Goal: Information Seeking & Learning: Learn about a topic

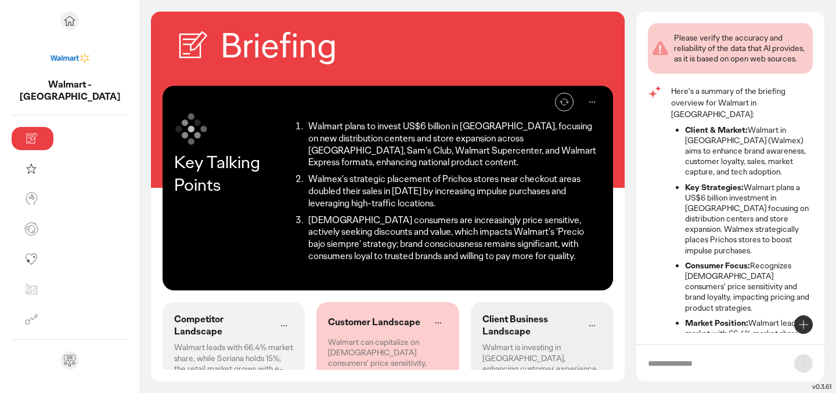
click at [176, 342] on p "Walmart leads with 66.4% market share, while Soriana holds 15%; the retail mark…" at bounding box center [233, 363] width 119 height 42
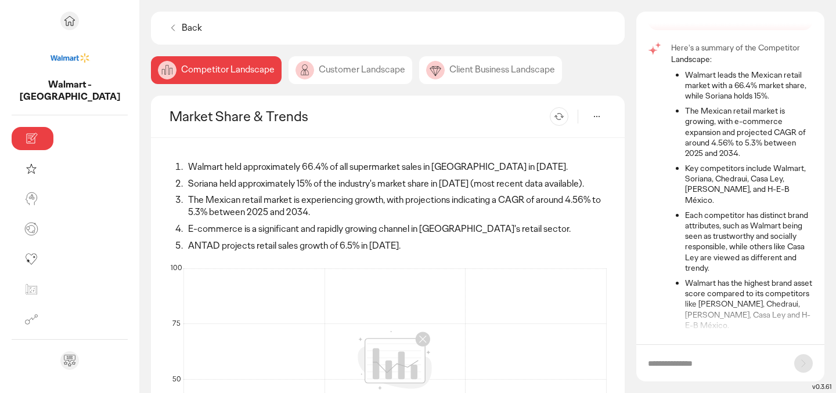
scroll to position [49, 0]
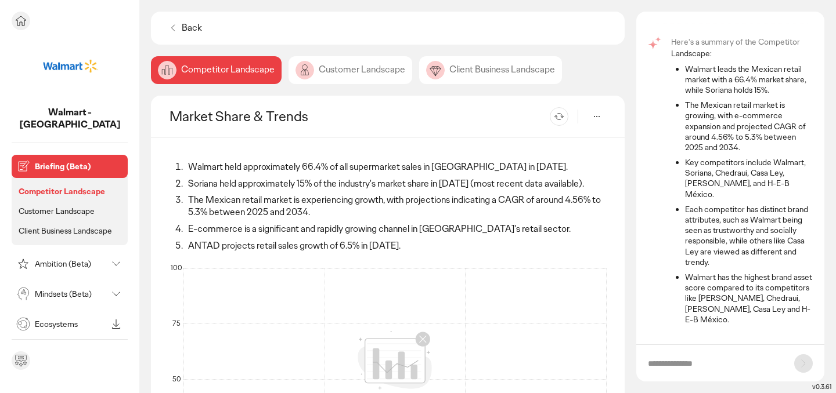
click at [50, 206] on p "Customer Landscape" at bounding box center [57, 211] width 76 height 10
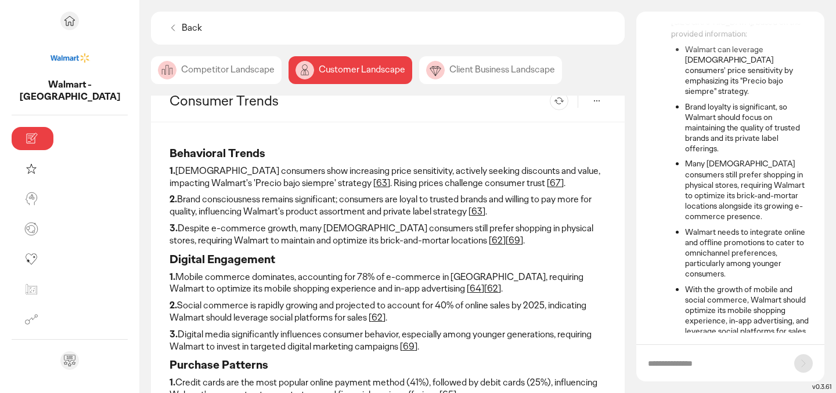
scroll to position [16, 0]
click at [190, 201] on p "2. Brand consciousness remains significant; consumers are loyal to trusted bran…" at bounding box center [387, 205] width 436 height 24
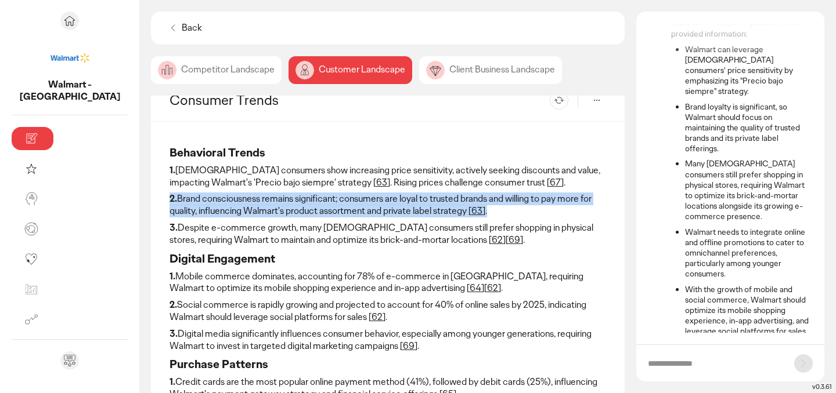
click at [190, 201] on p "2. Brand consciousness remains significant; consumers are loyal to trusted bran…" at bounding box center [387, 205] width 436 height 24
click at [171, 207] on p "2. Brand consciousness remains significant; consumers are loyal to trusted bran…" at bounding box center [387, 205] width 436 height 24
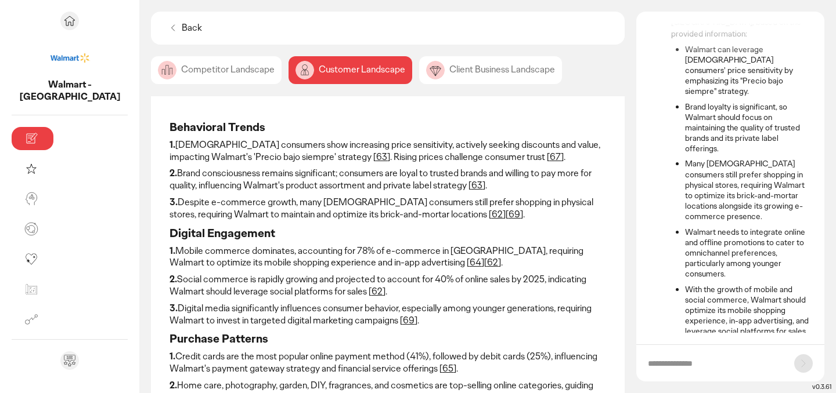
scroll to position [130, 0]
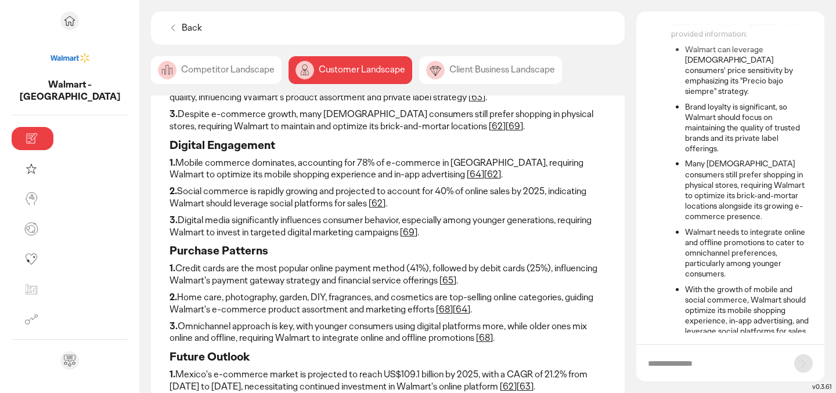
click at [183, 168] on p "1. Mobile commerce dominates, accounting for 78% of e-commerce in [GEOGRAPHIC_D…" at bounding box center [387, 169] width 436 height 24
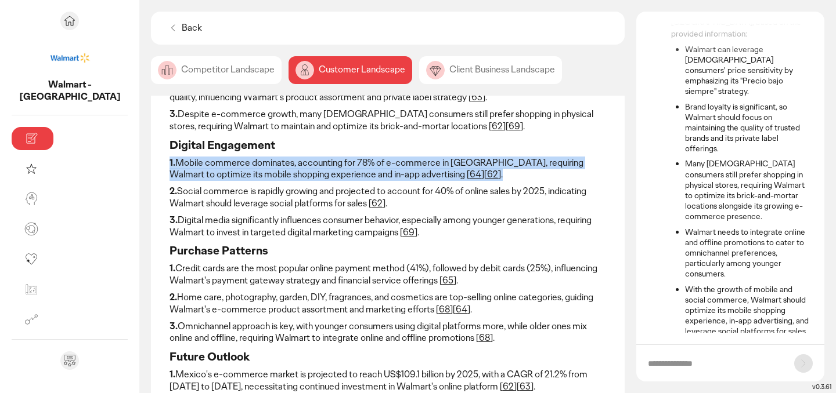
click at [183, 168] on p "1. Mobile commerce dominates, accounting for 78% of e-commerce in [GEOGRAPHIC_D…" at bounding box center [387, 169] width 436 height 24
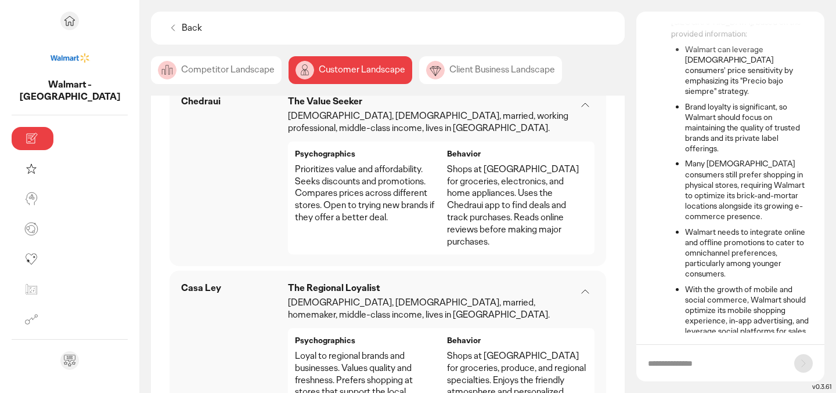
scroll to position [1646, 0]
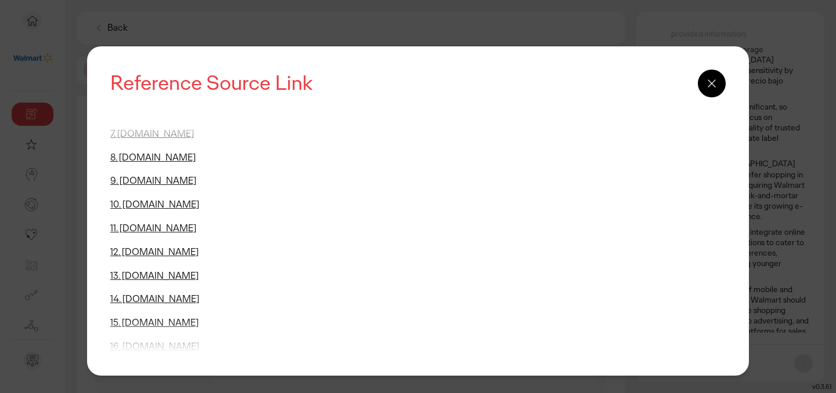
scroll to position [348, 0]
click at [704, 88] on icon at bounding box center [711, 84] width 14 height 14
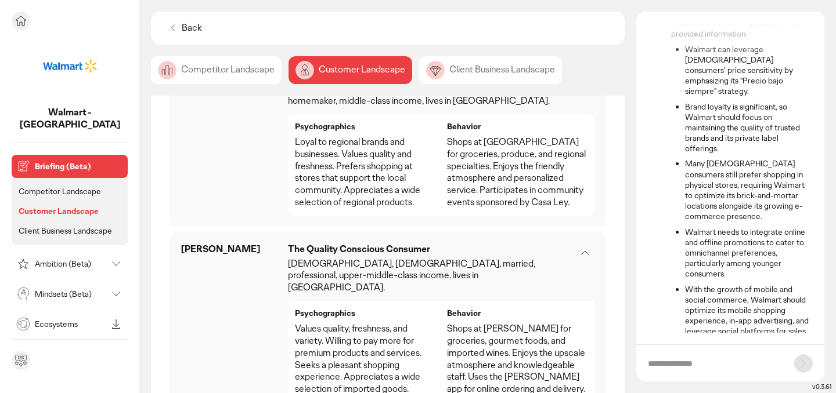
scroll to position [1814, 0]
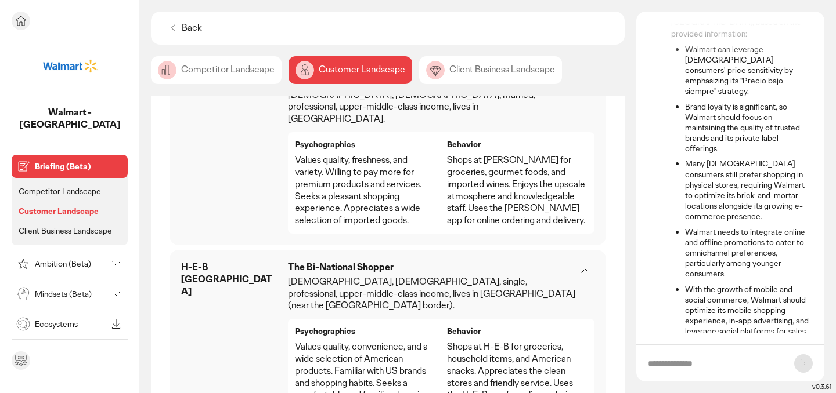
click at [62, 226] on p "Client Business Landscape" at bounding box center [65, 231] width 93 height 10
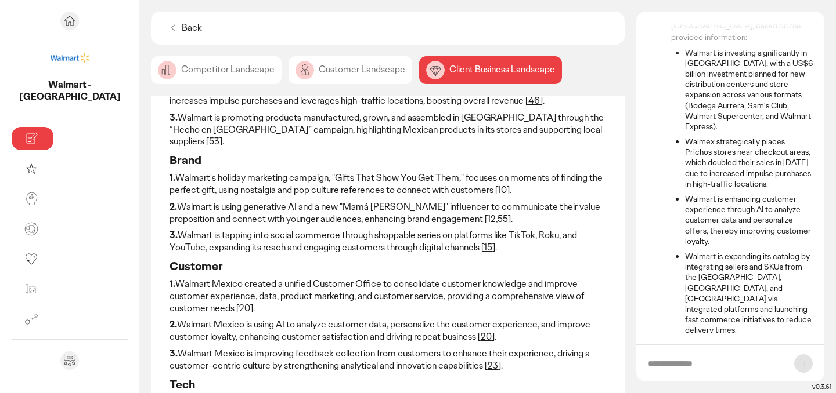
scroll to position [143, 0]
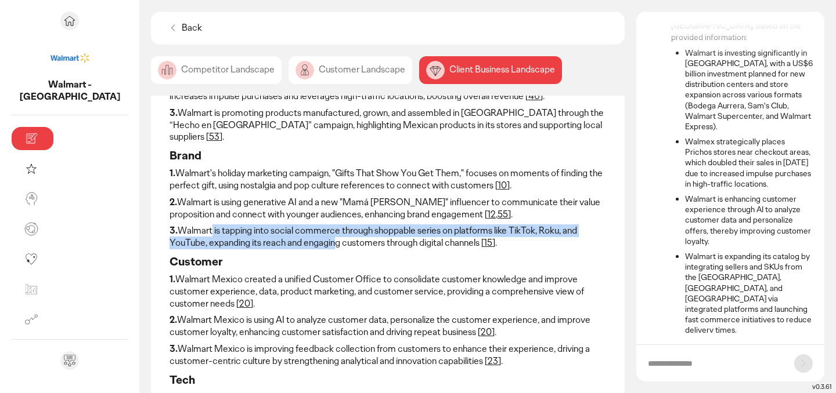
drag, startPoint x: 136, startPoint y: 211, endPoint x: 162, endPoint y: 215, distance: 27.1
click at [169, 225] on p "3. Walmart is tapping into social commerce through shoppable series on platform…" at bounding box center [387, 237] width 436 height 24
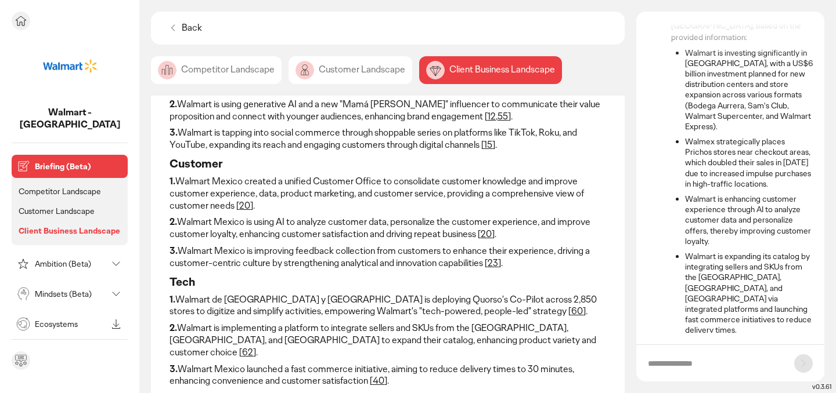
scroll to position [253, 0]
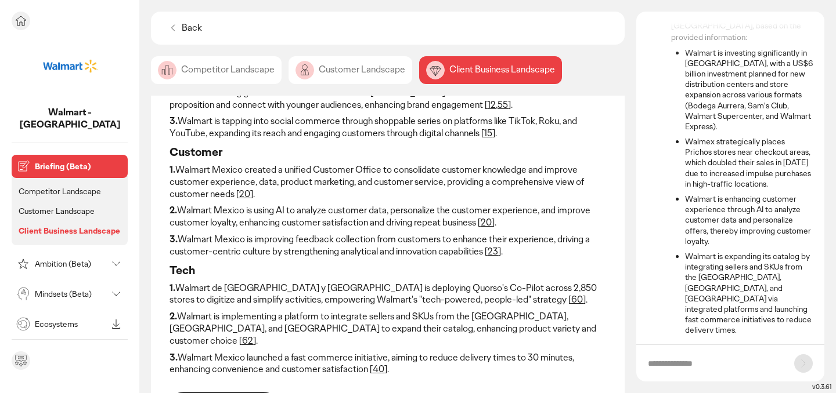
click at [49, 260] on p "Ambition (Beta)" at bounding box center [71, 264] width 72 height 8
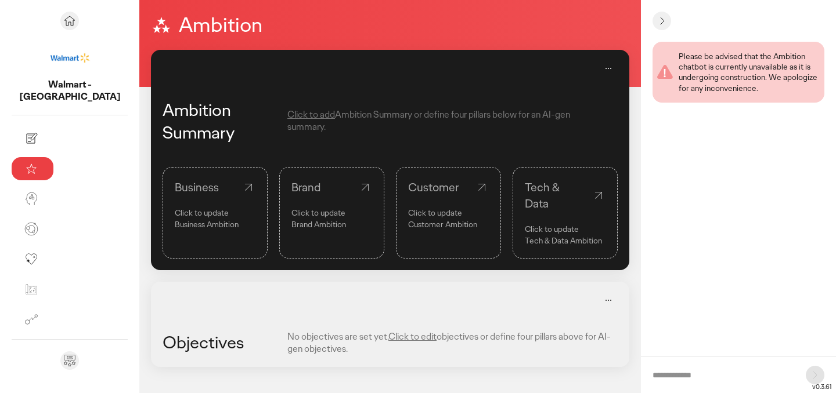
scroll to position [2, 0]
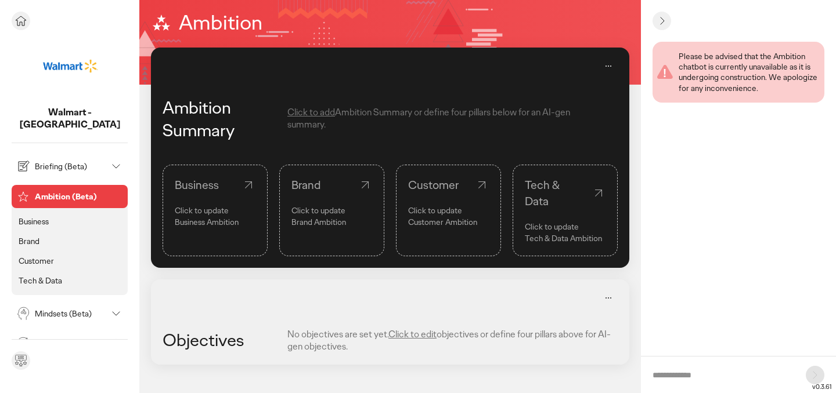
click at [41, 216] on p "Business" at bounding box center [34, 221] width 30 height 10
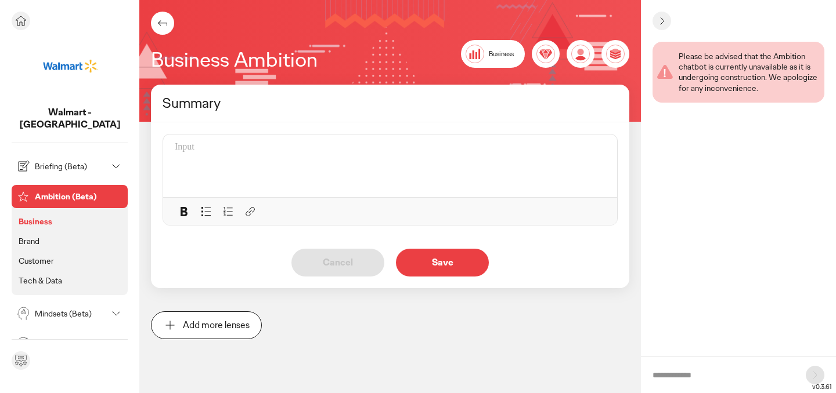
click at [52, 310] on p "Mindsets (Beta)" at bounding box center [71, 314] width 72 height 8
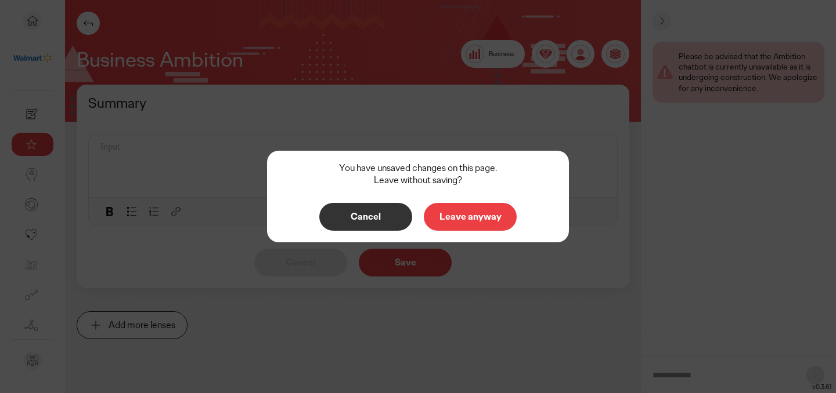
click at [454, 214] on p "Leave anyway" at bounding box center [470, 216] width 68 height 9
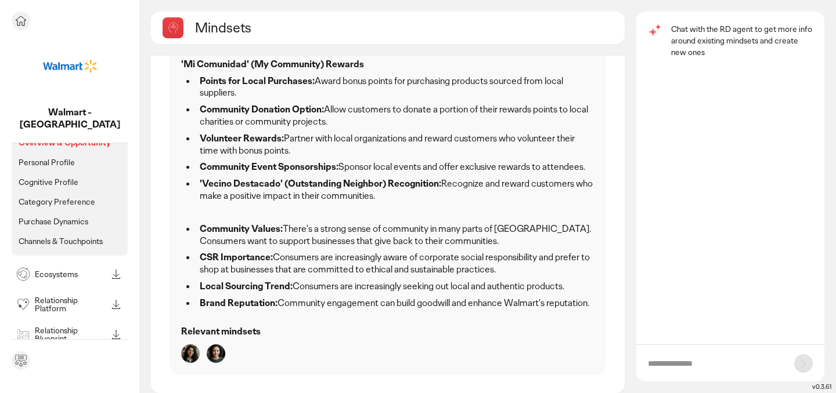
scroll to position [107, 0]
click at [66, 328] on p "Relationship Blueprint" at bounding box center [71, 336] width 72 height 16
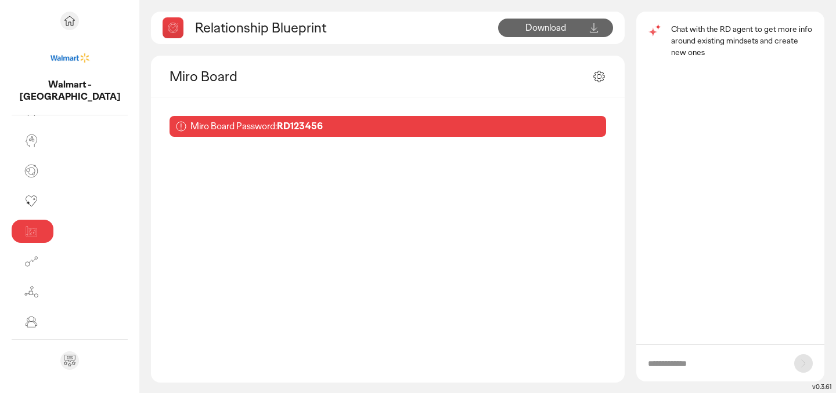
scroll to position [1, 0]
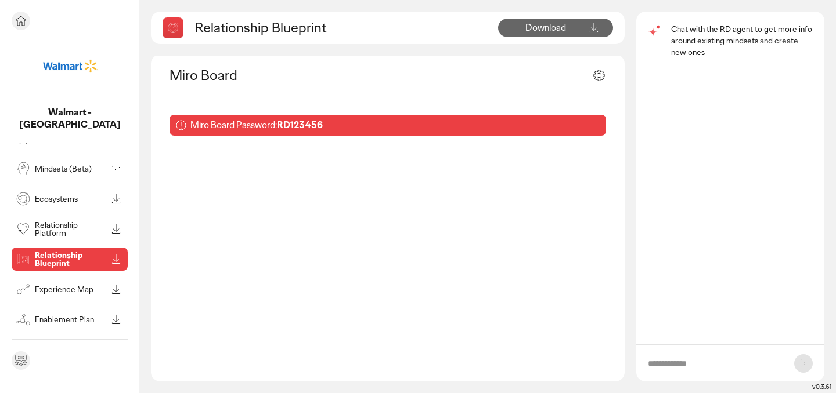
click at [52, 285] on div "Experience Map" at bounding box center [60, 289] width 93 height 19
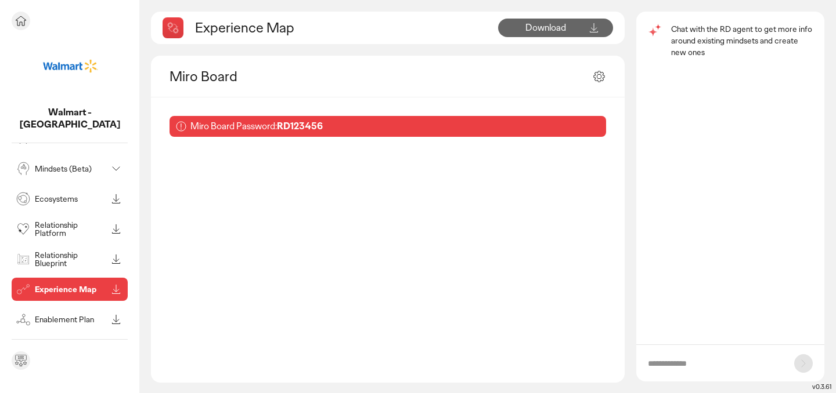
click at [72, 251] on p "Relationship Blueprint" at bounding box center [71, 259] width 72 height 16
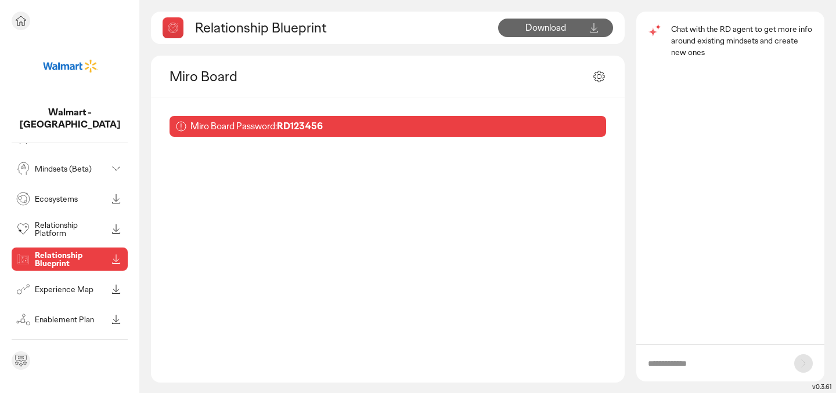
click at [64, 285] on p "Experience Map" at bounding box center [71, 289] width 72 height 8
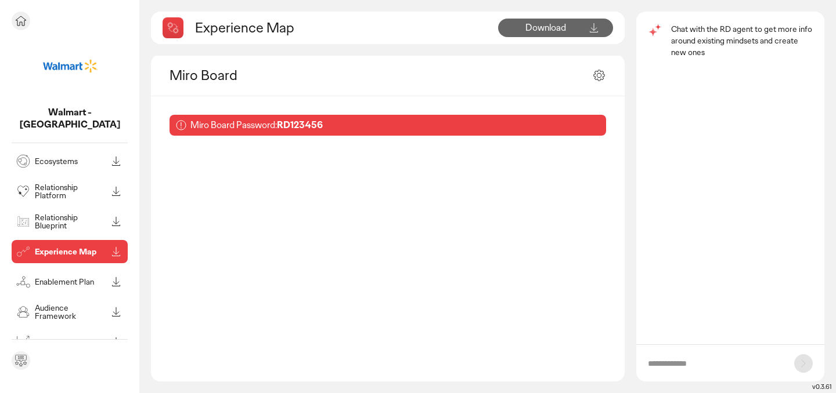
scroll to position [119, 0]
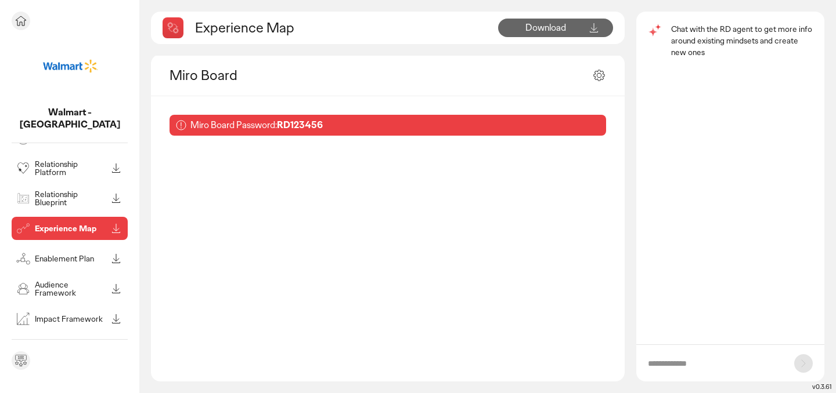
click at [79, 315] on p "Impact Framework" at bounding box center [71, 319] width 72 height 8
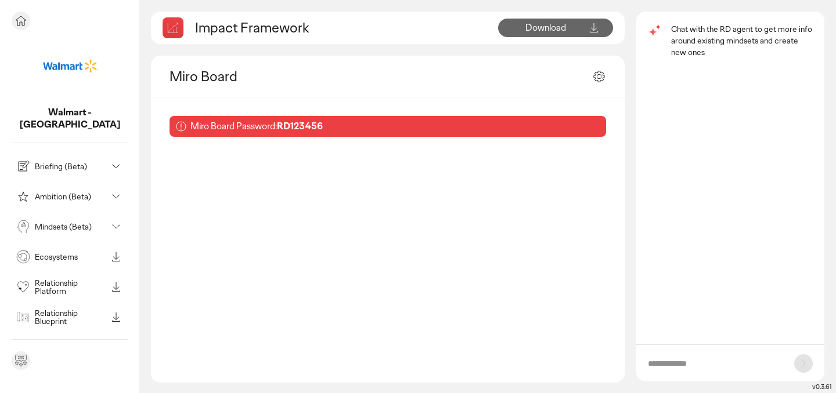
click at [82, 162] on p "Briefing (Beta)" at bounding box center [71, 166] width 72 height 8
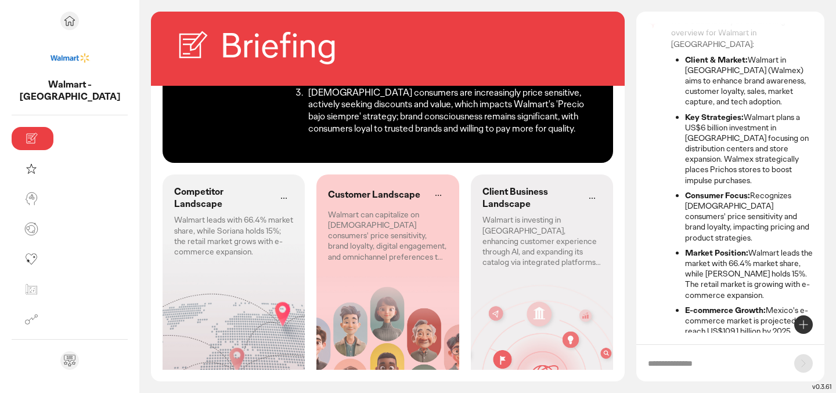
scroll to position [70, 0]
